Goal: Task Accomplishment & Management: Use online tool/utility

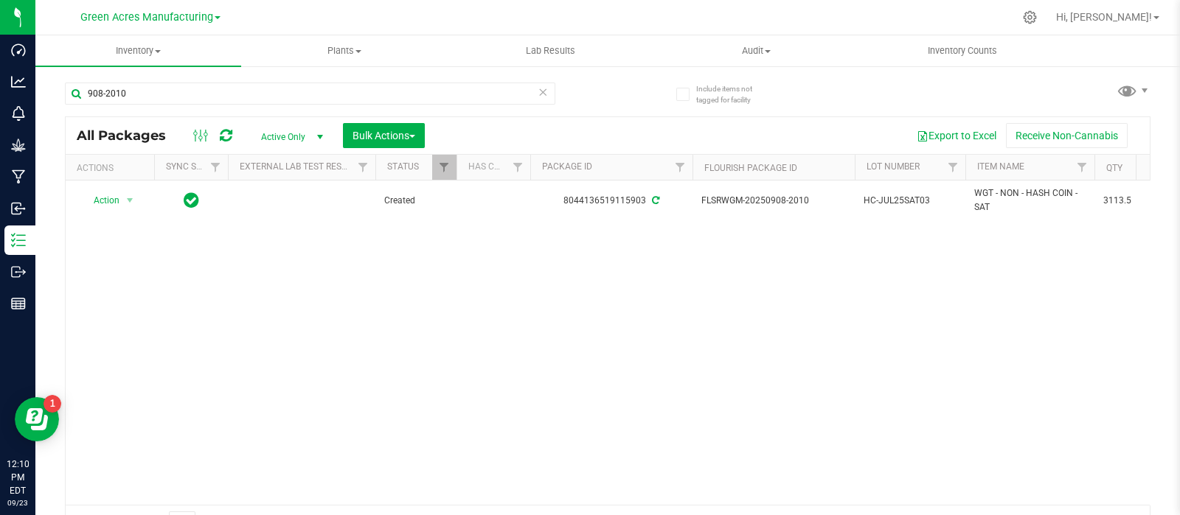
click at [124, 310] on div "Action Action Adjust qty Create package Edit attributes Global inventory Locate…" at bounding box center [608, 343] width 1084 height 324
click at [211, 90] on input "908-2010" at bounding box center [310, 94] width 490 height 22
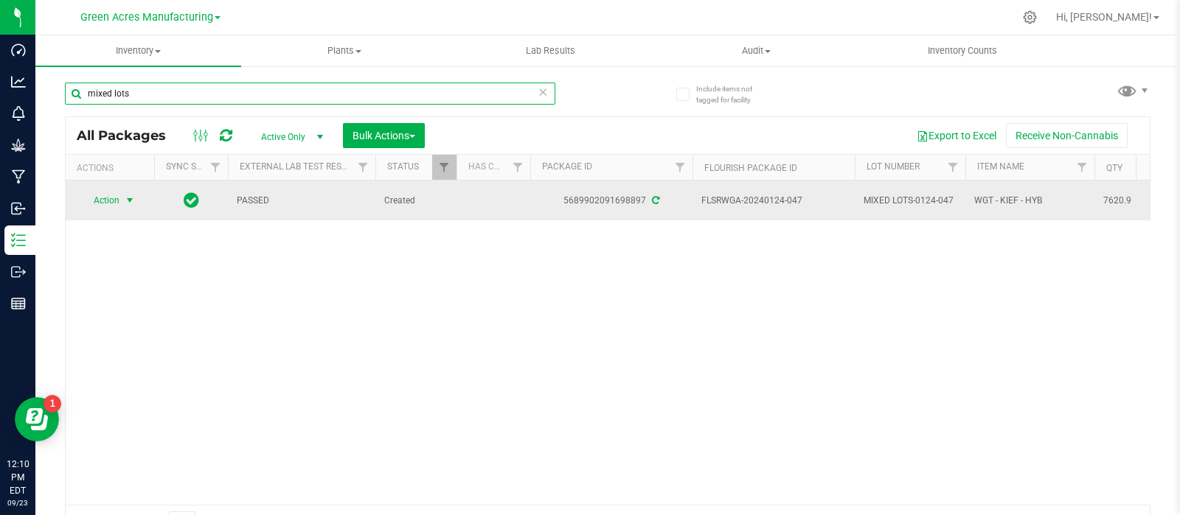
type input "mixed lots"
click at [108, 193] on span "Action" at bounding box center [100, 200] width 40 height 21
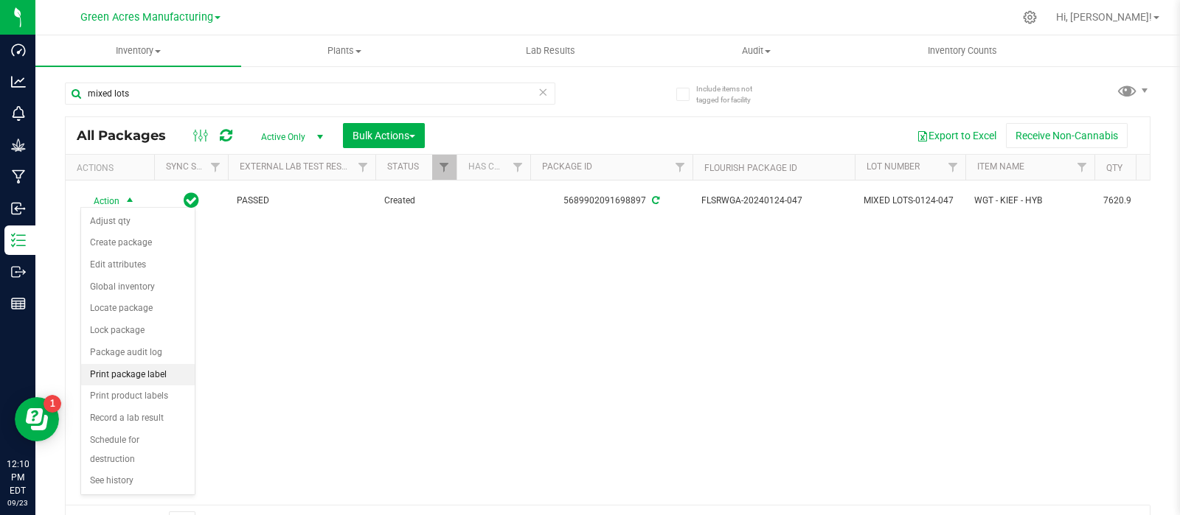
click at [103, 375] on li "Print package label" at bounding box center [138, 375] width 114 height 22
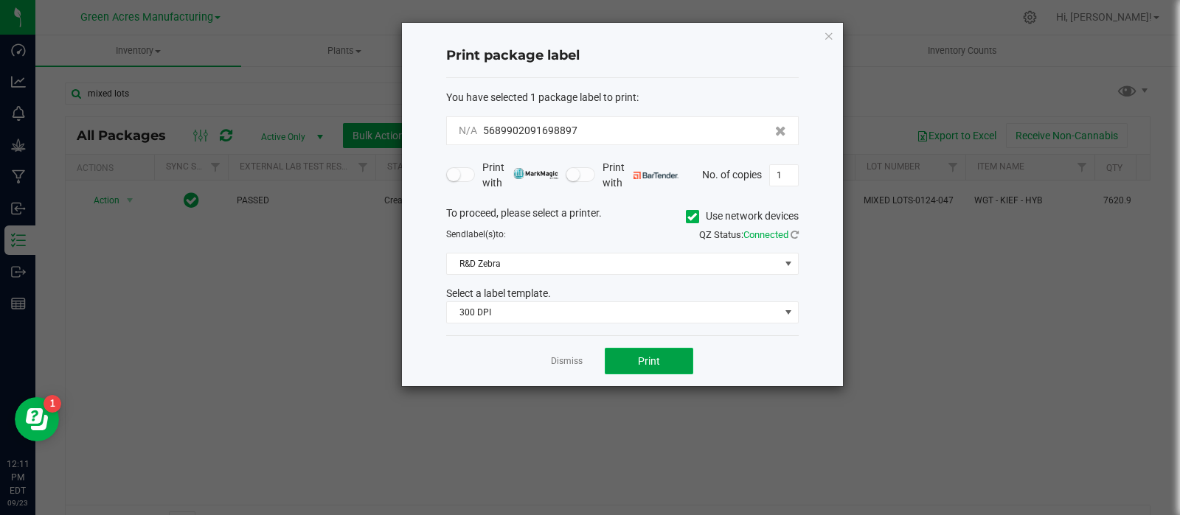
click at [622, 354] on button "Print" at bounding box center [649, 361] width 88 height 27
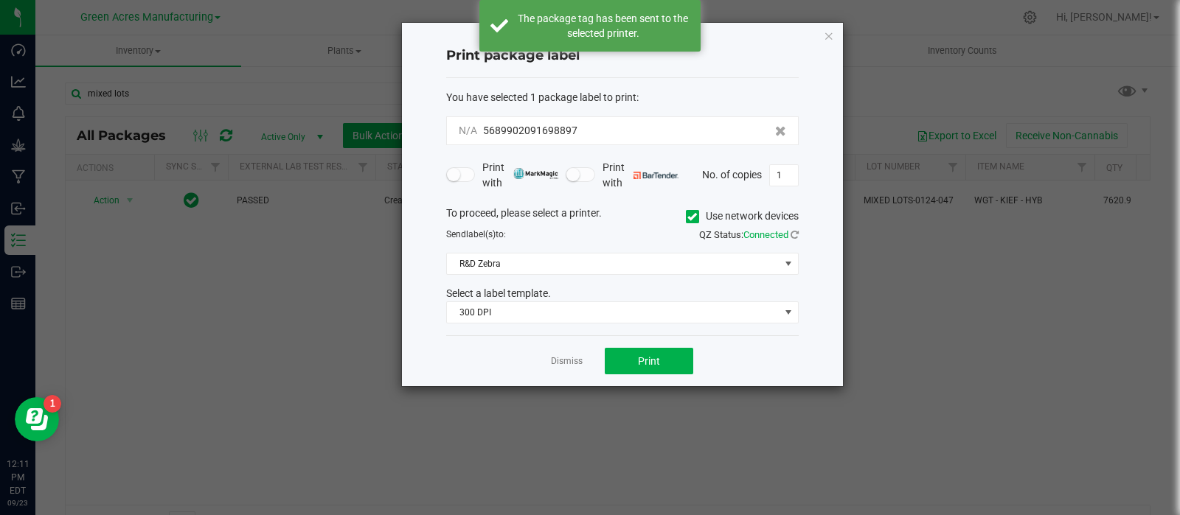
click at [563, 358] on link "Dismiss" at bounding box center [567, 361] width 32 height 13
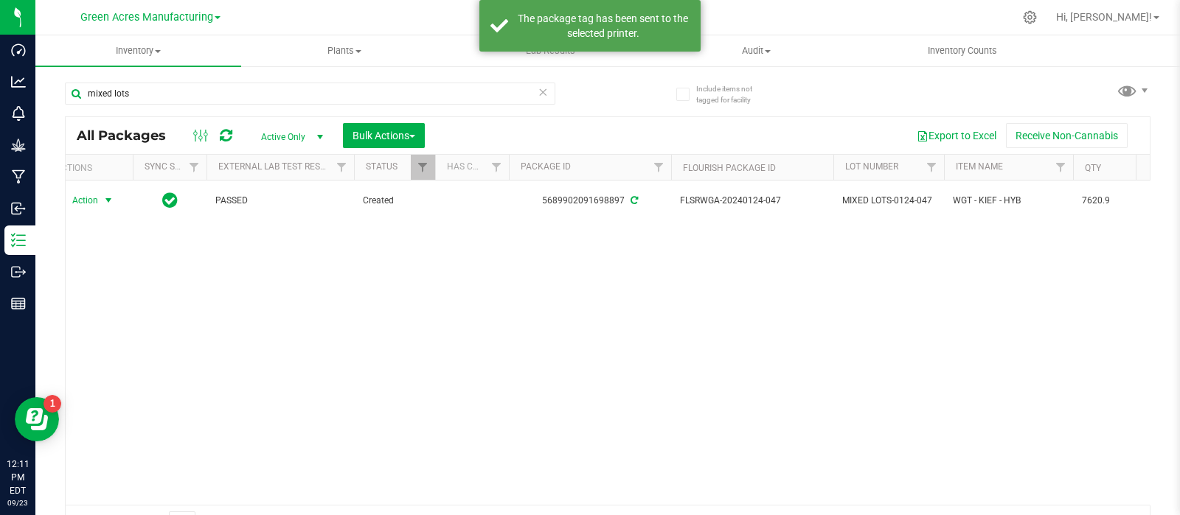
scroll to position [0, 24]
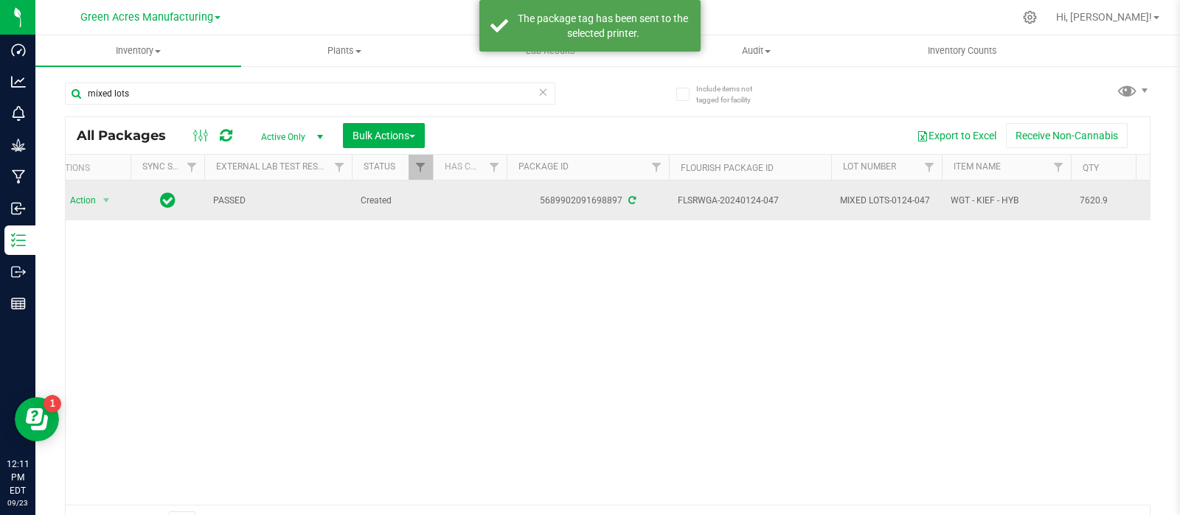
click at [883, 195] on span "MIXED LOTS-0124-047" at bounding box center [886, 201] width 93 height 14
click at [883, 195] on input "MIXED LOTS-0124-047" at bounding box center [882, 201] width 105 height 23
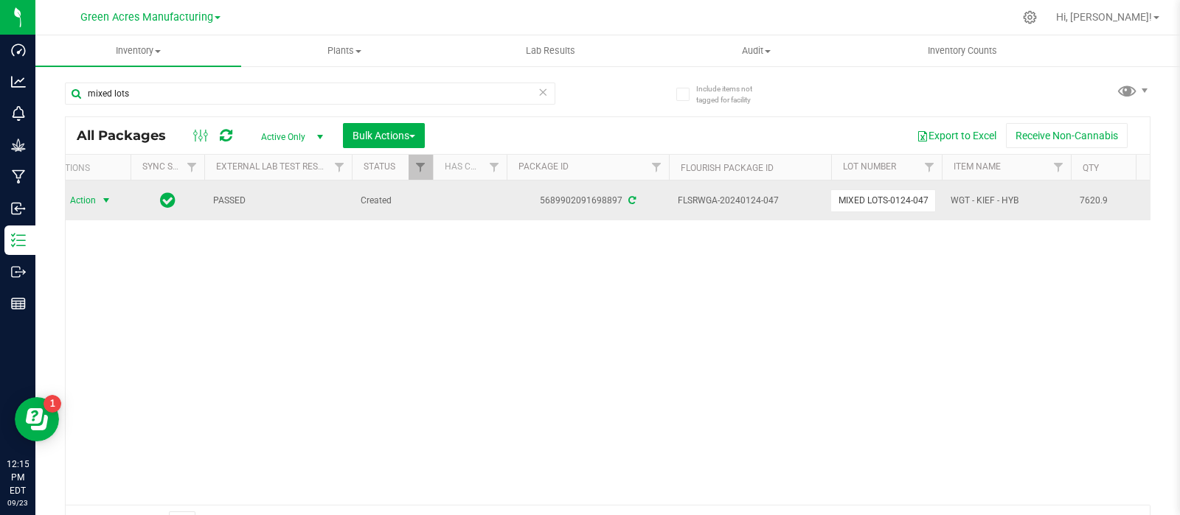
click at [78, 201] on span "Action" at bounding box center [77, 200] width 40 height 21
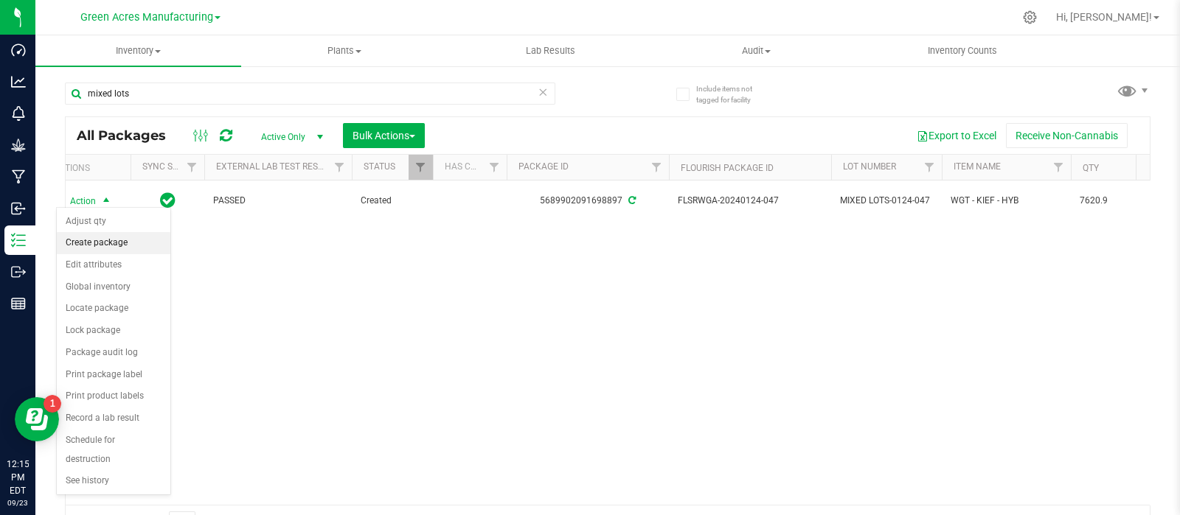
click at [103, 244] on li "Create package" at bounding box center [114, 243] width 114 height 22
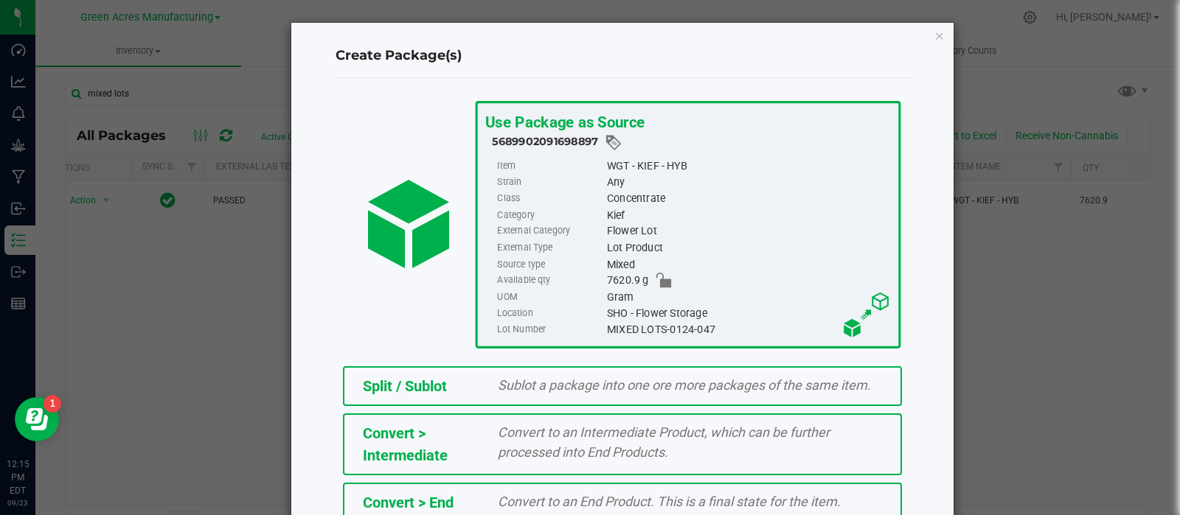
scroll to position [264, 0]
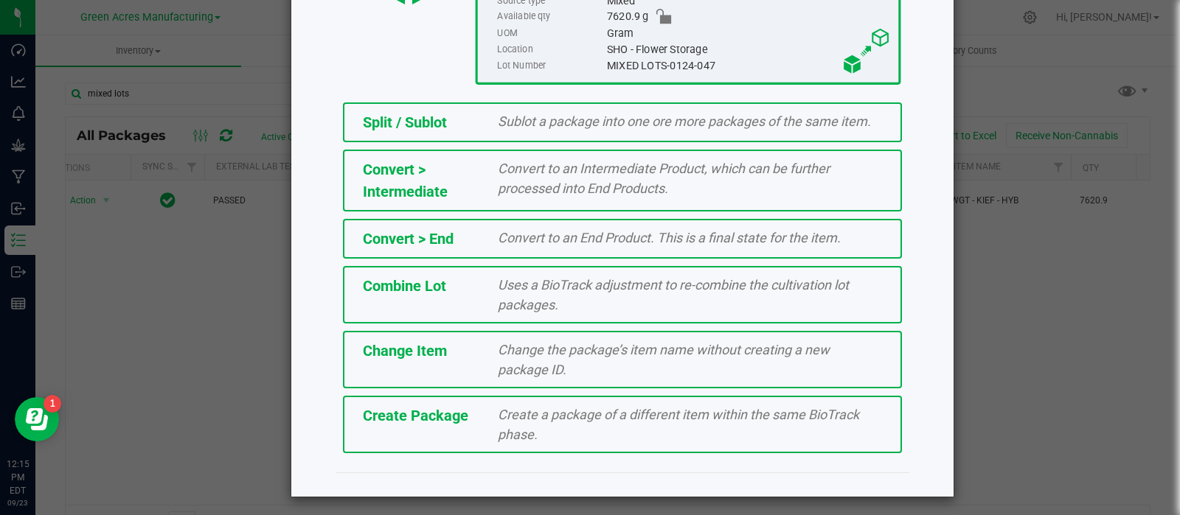
click at [425, 409] on span "Create Package" at bounding box center [415, 416] width 105 height 18
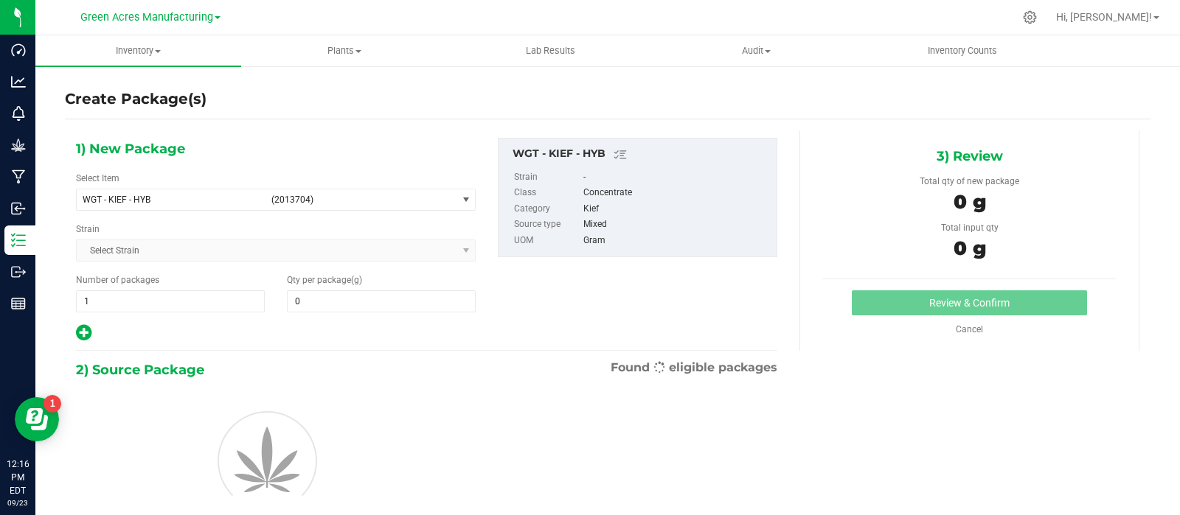
type input "0.0000"
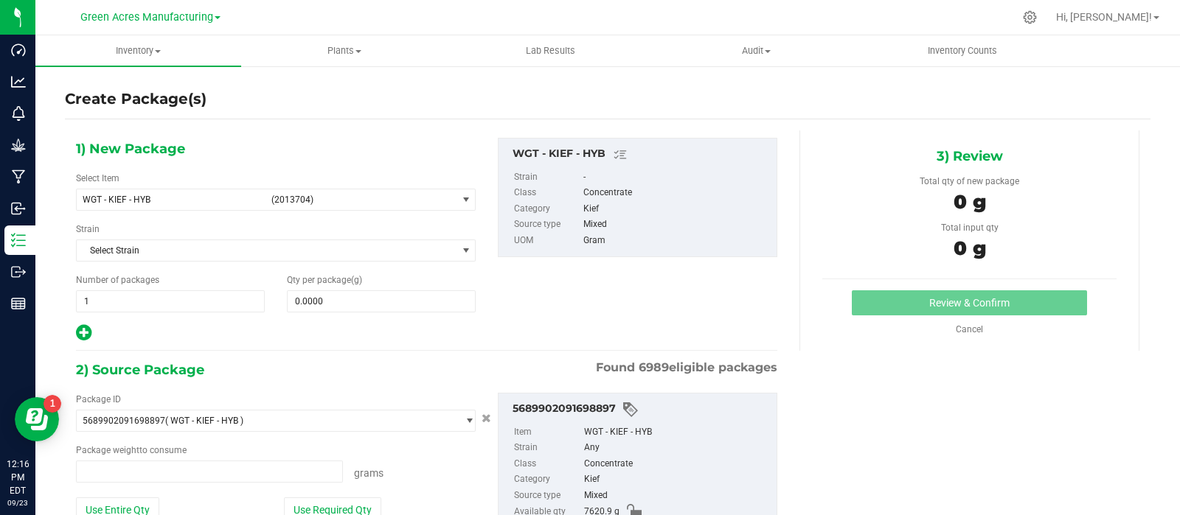
type input "0.0000 g"
click at [354, 296] on span "0.0000 0" at bounding box center [381, 302] width 189 height 22
paste input "1276.39"
type input "1276.39"
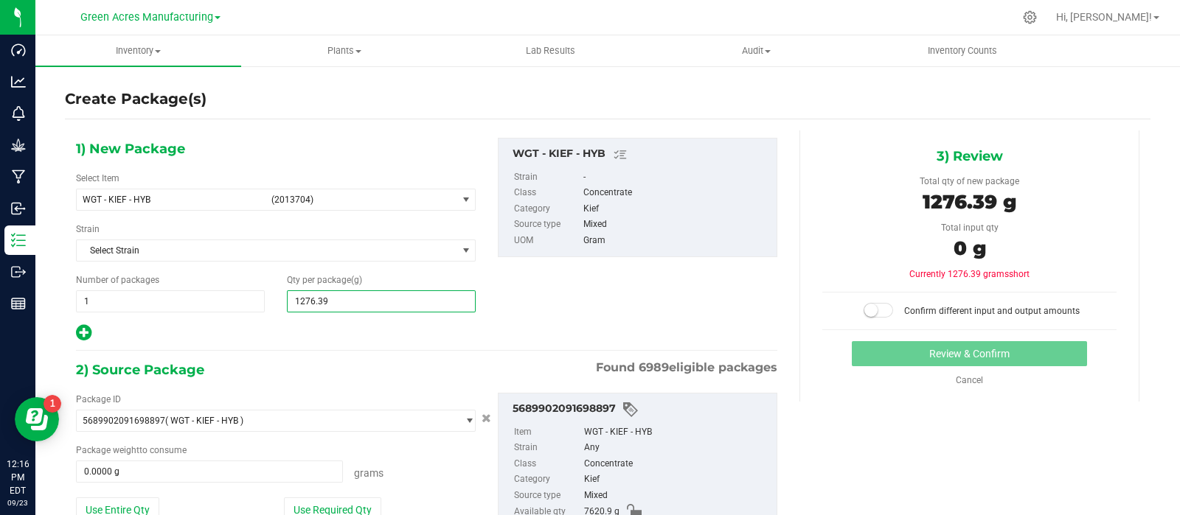
scroll to position [102, 0]
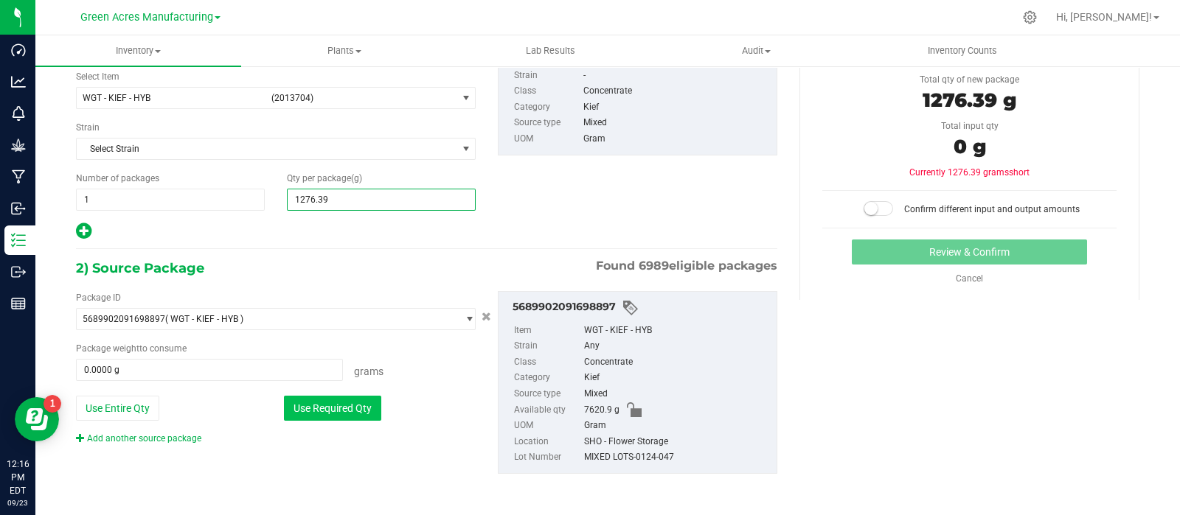
type input "1,276.3900"
click at [305, 399] on button "Use Required Qty" at bounding box center [332, 408] width 97 height 25
type input "1276.3900 g"
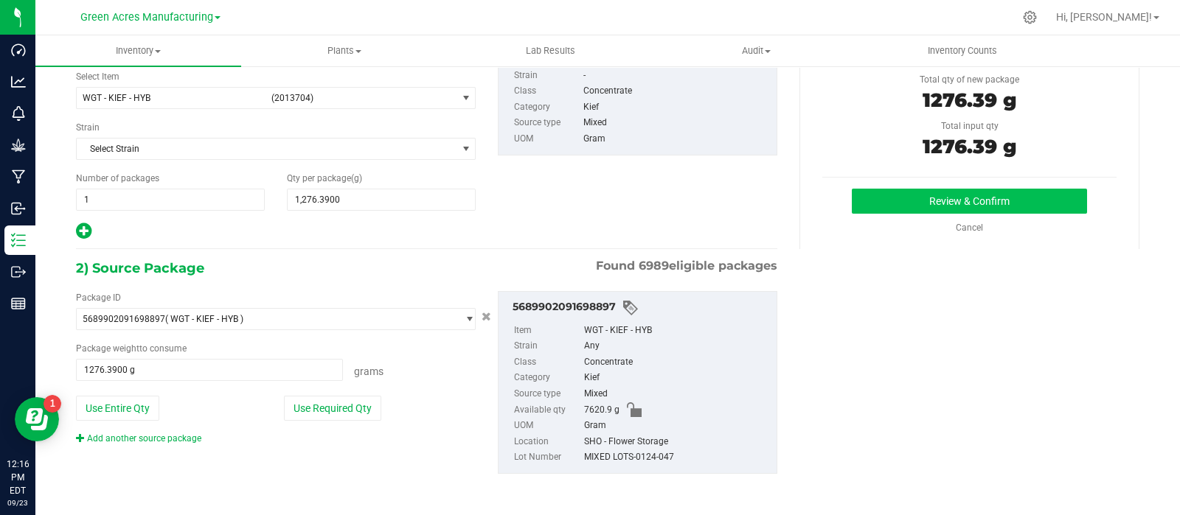
click at [863, 212] on div "Review & Confirm Cancel" at bounding box center [969, 212] width 294 height 46
click at [861, 208] on button "Review & Confirm" at bounding box center [969, 201] width 235 height 25
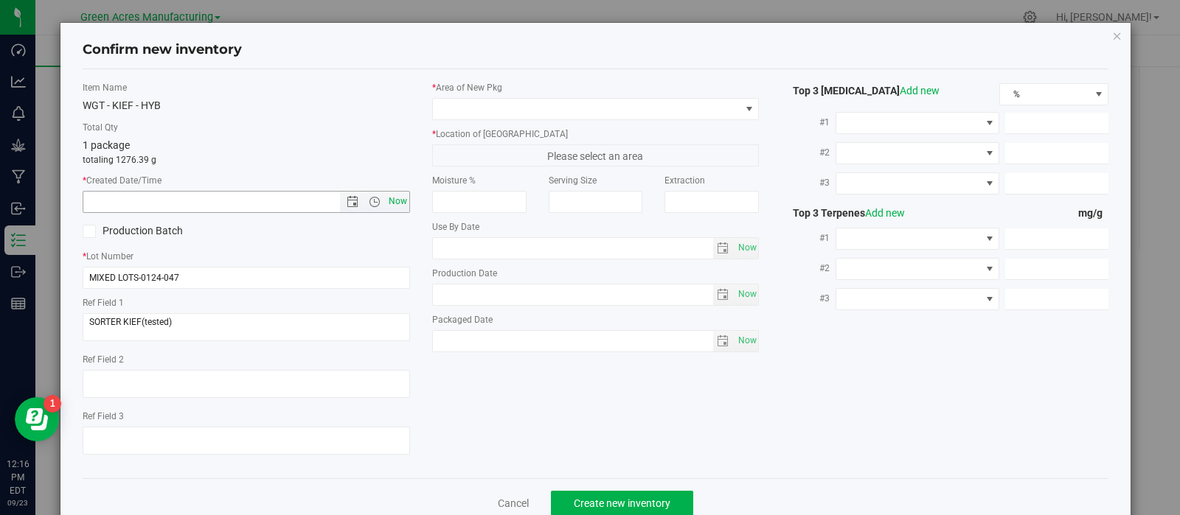
click at [394, 196] on span "Now" at bounding box center [397, 201] width 25 height 21
type input "[DATE] 12:16 PM"
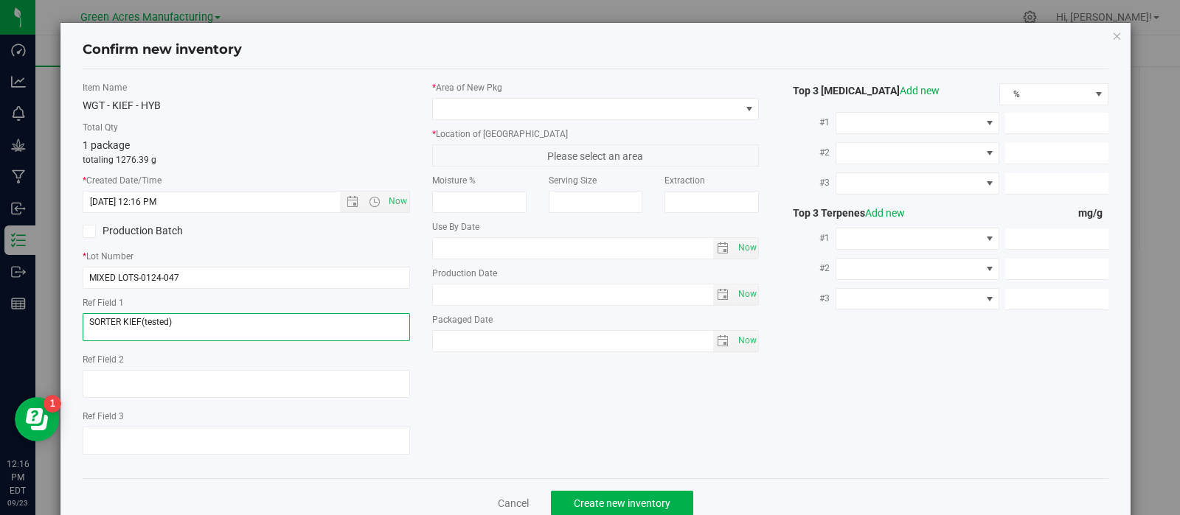
drag, startPoint x: 177, startPoint y: 319, endPoint x: 1, endPoint y: 315, distance: 176.3
click at [0, 317] on div "Confirm new inventory Item Name WGT - KIEF - HYB Total Qty 1 package totaling 1…" at bounding box center [595, 257] width 1191 height 515
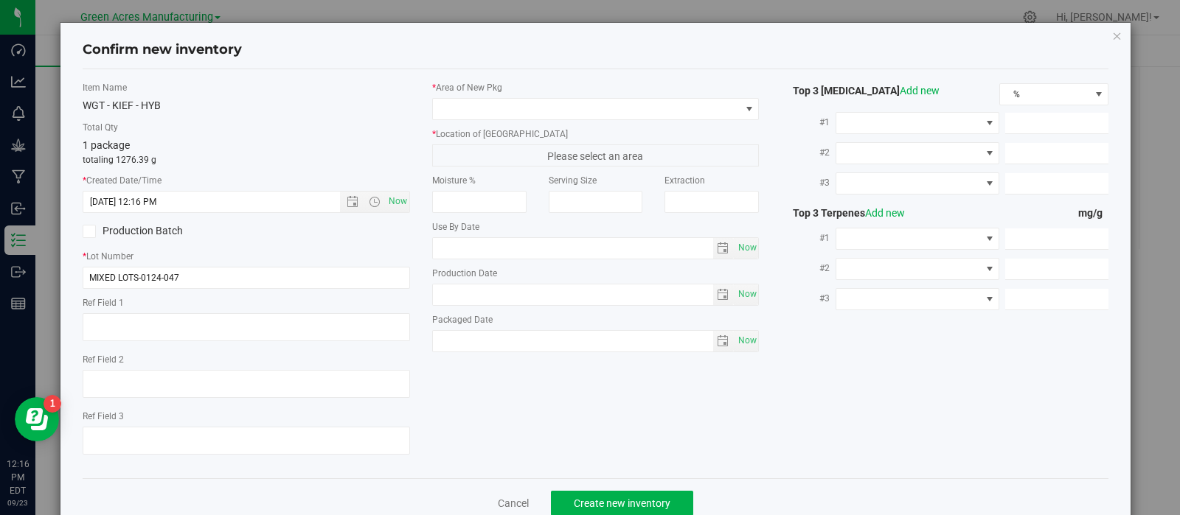
click at [487, 92] on label "* Area of [GEOGRAPHIC_DATA]" at bounding box center [595, 87] width 327 height 13
click at [490, 107] on span at bounding box center [586, 109] width 307 height 21
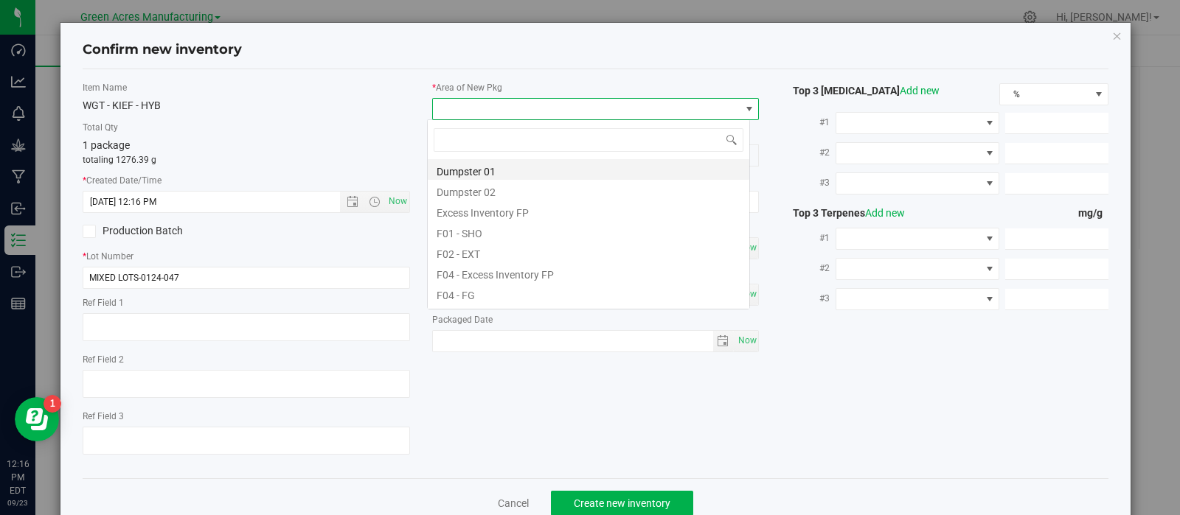
scroll to position [21, 323]
click at [477, 223] on li "F01 - SHO" at bounding box center [588, 231] width 321 height 21
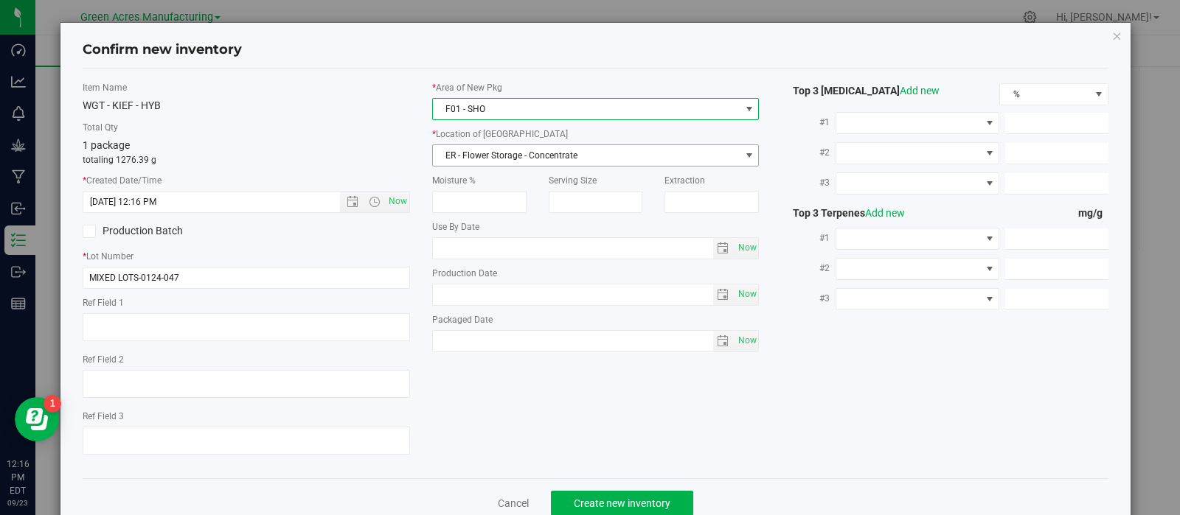
click at [509, 154] on span "ER - Flower Storage - Concentrate" at bounding box center [586, 155] width 307 height 21
click at [519, 94] on label "* Area of [GEOGRAPHIC_DATA]" at bounding box center [595, 87] width 327 height 13
click at [522, 108] on span "F01 - SHO" at bounding box center [586, 109] width 307 height 21
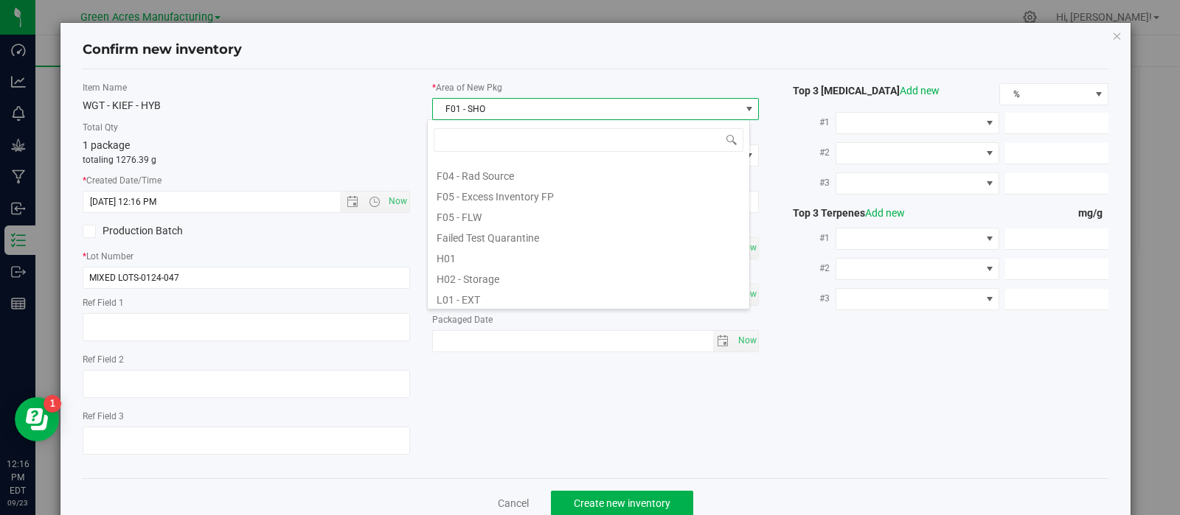
scroll to position [142, 0]
click at [524, 278] on li "H02 - Storage" at bounding box center [588, 275] width 321 height 21
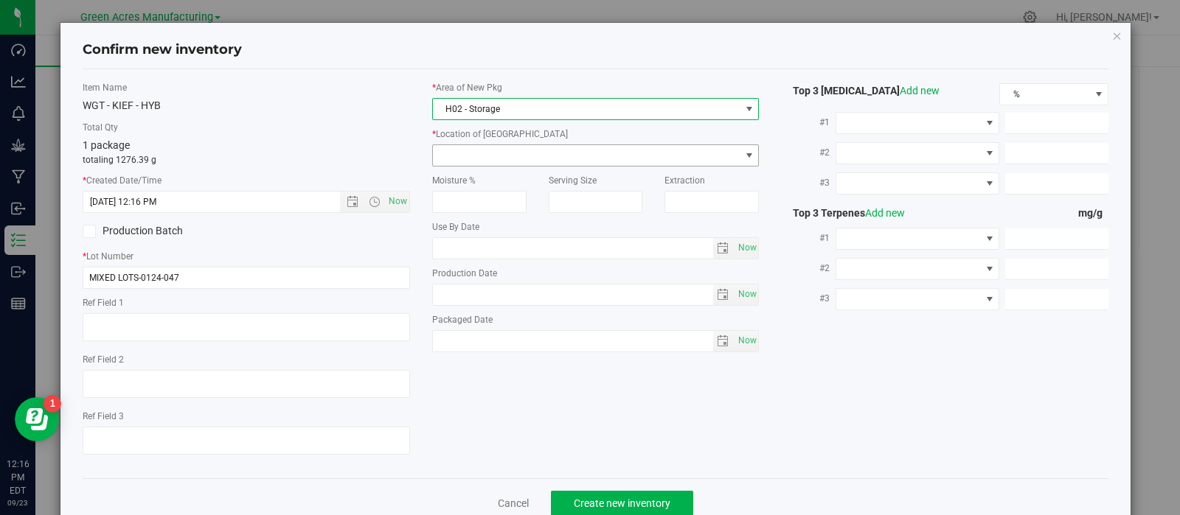
click at [548, 149] on span at bounding box center [586, 155] width 307 height 21
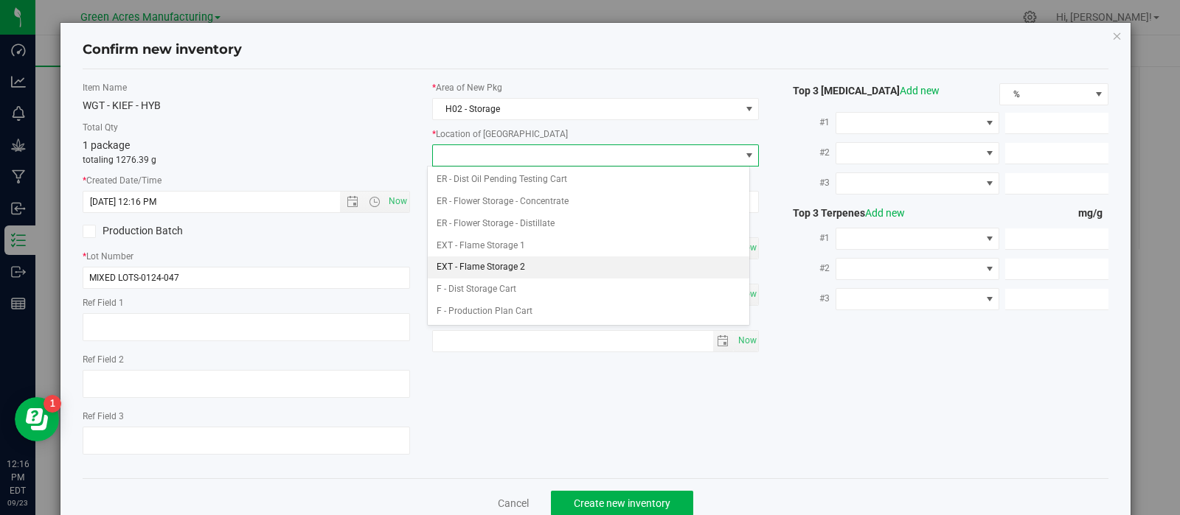
click at [531, 263] on li "EXT - Flame Storage 2" at bounding box center [588, 268] width 321 height 22
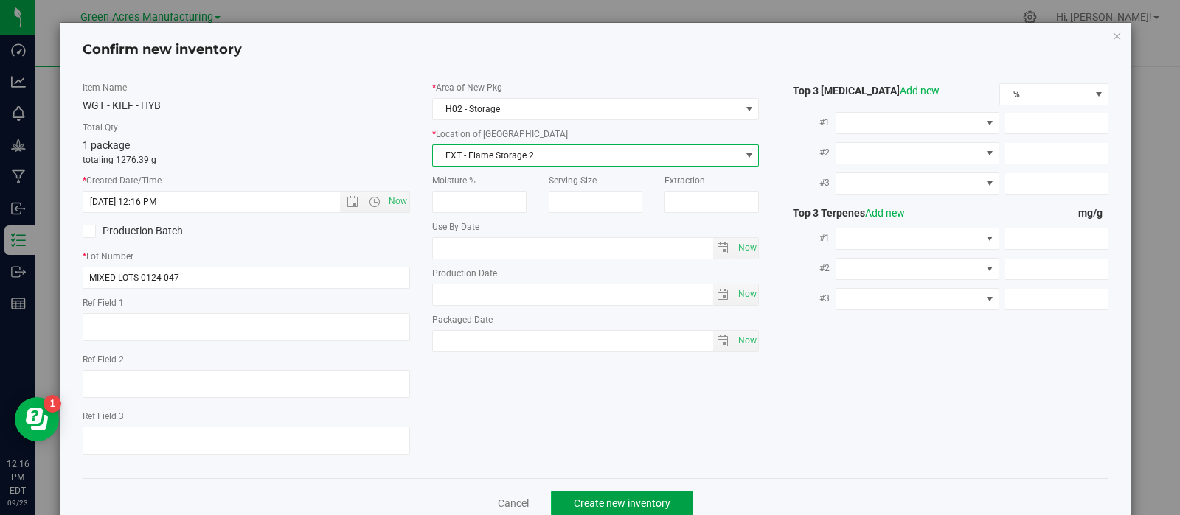
click at [559, 496] on button "Create new inventory" at bounding box center [622, 503] width 142 height 25
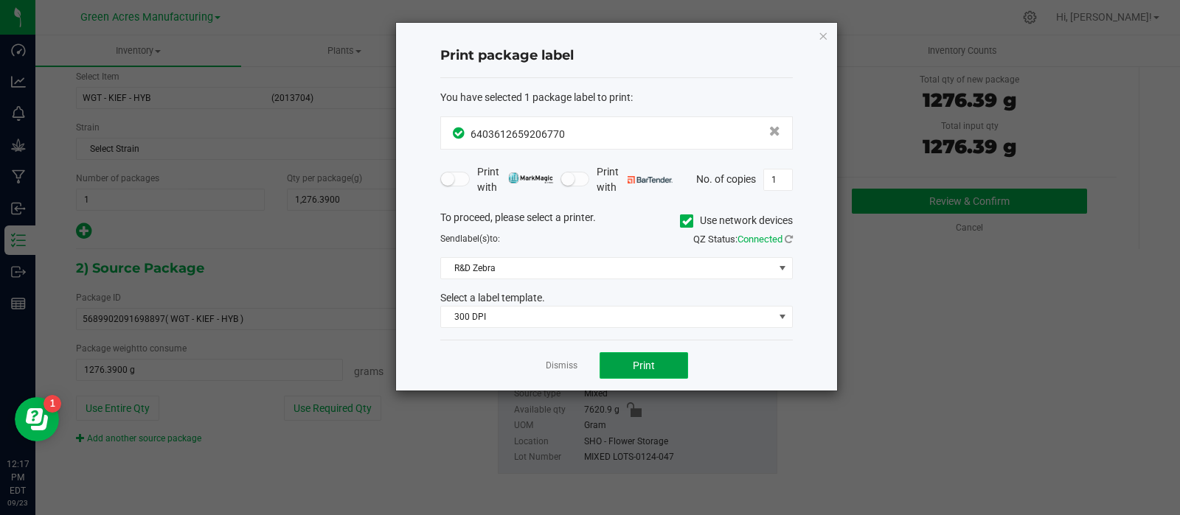
click at [623, 352] on button "Print" at bounding box center [643, 365] width 88 height 27
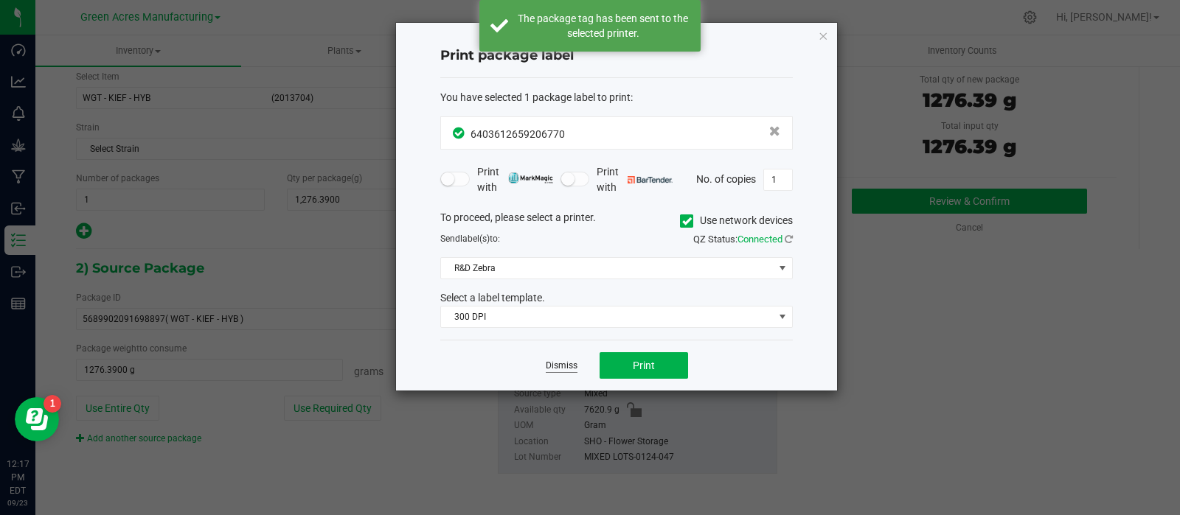
click at [577, 370] on div "Dismiss Print" at bounding box center [616, 365] width 352 height 51
click at [576, 366] on link "Dismiss" at bounding box center [562, 366] width 32 height 13
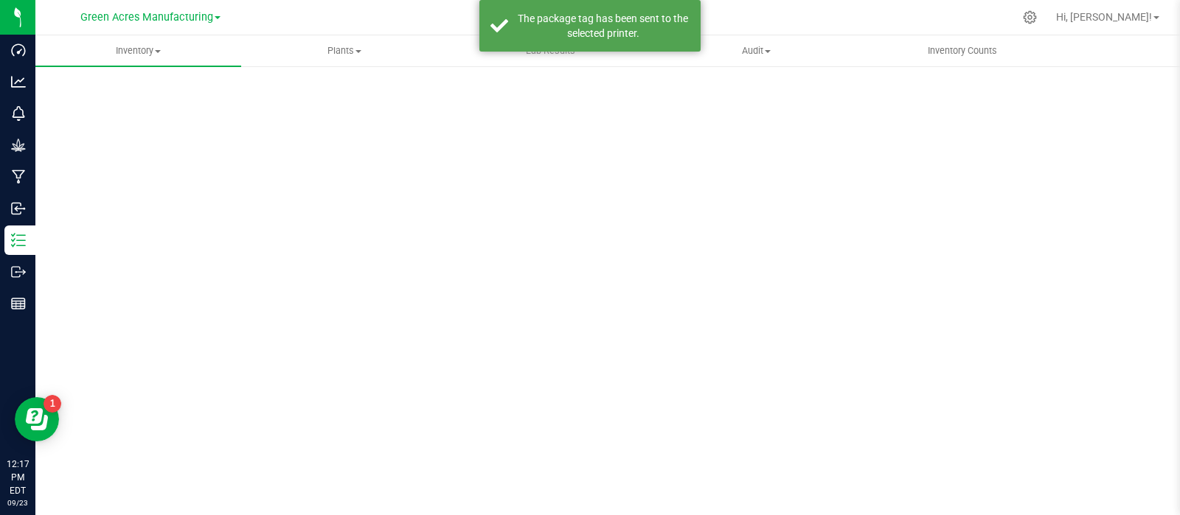
scroll to position [10, 0]
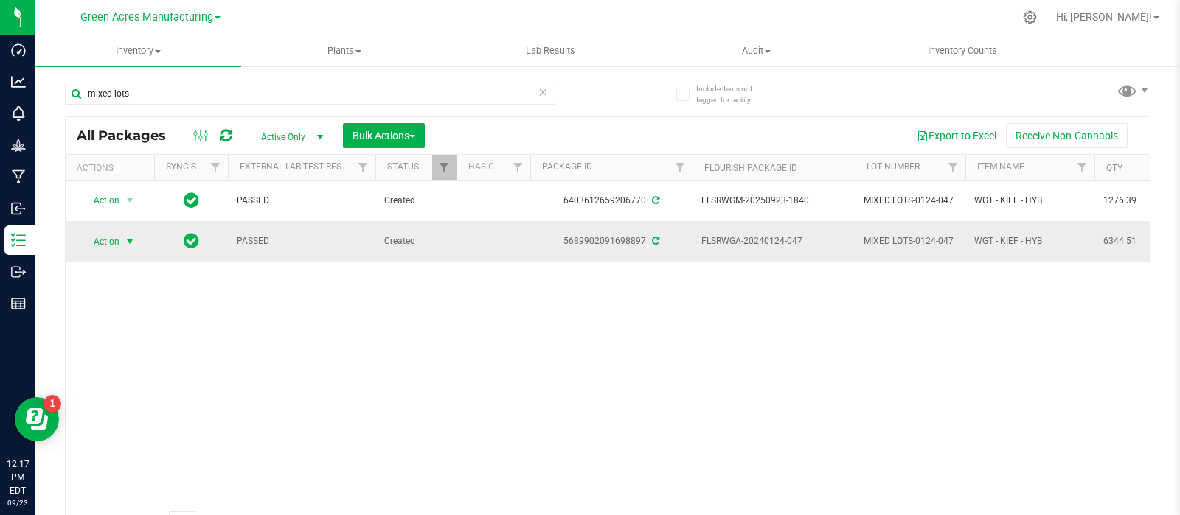
click at [125, 236] on span "select" at bounding box center [130, 242] width 12 height 12
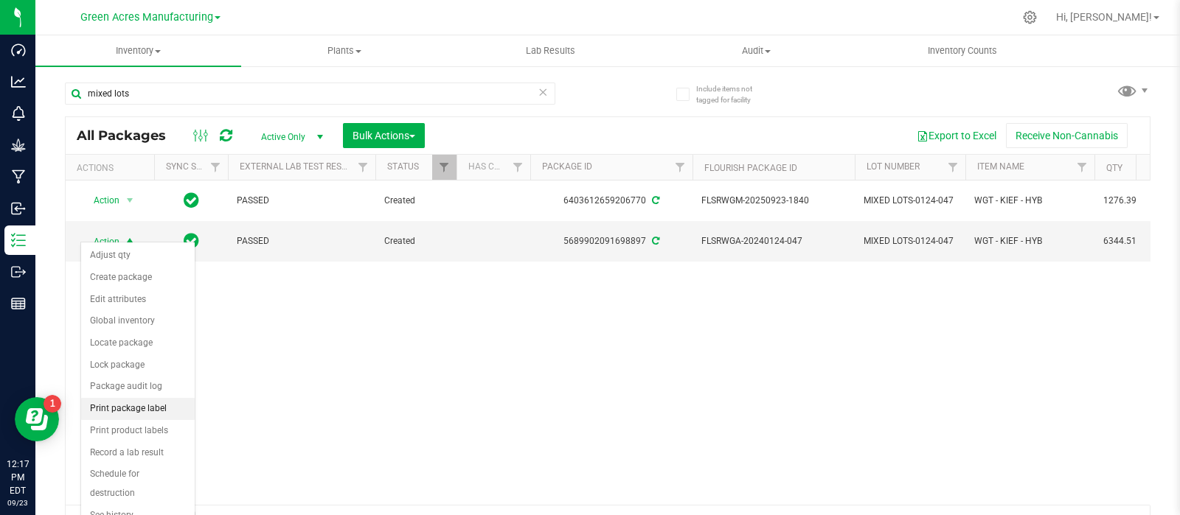
click at [137, 398] on li "Print package label" at bounding box center [138, 409] width 114 height 22
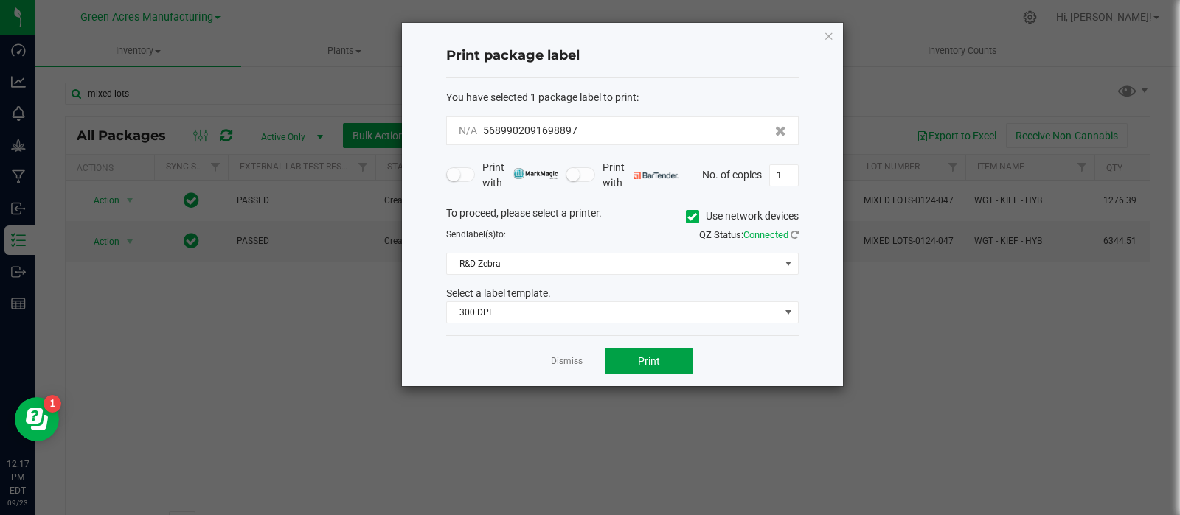
click at [655, 356] on span "Print" at bounding box center [649, 361] width 22 height 12
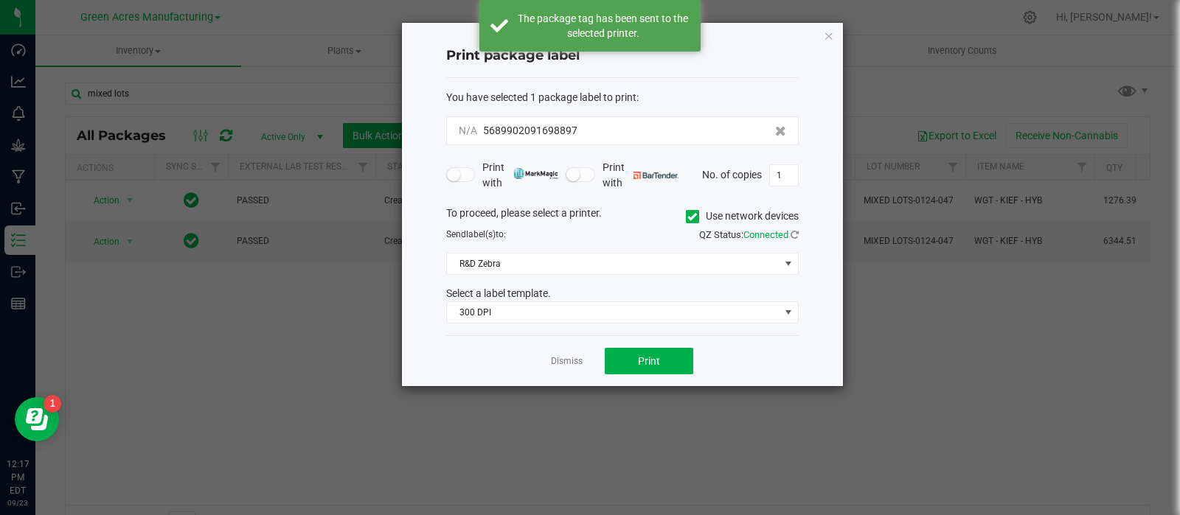
click at [566, 355] on link "Dismiss" at bounding box center [567, 361] width 32 height 13
